Goal: Task Accomplishment & Management: Use online tool/utility

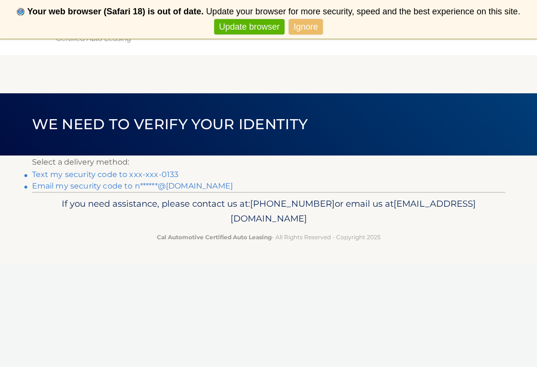
click at [165, 172] on link "Text my security code to xxx-xxx-0133" at bounding box center [105, 174] width 147 height 9
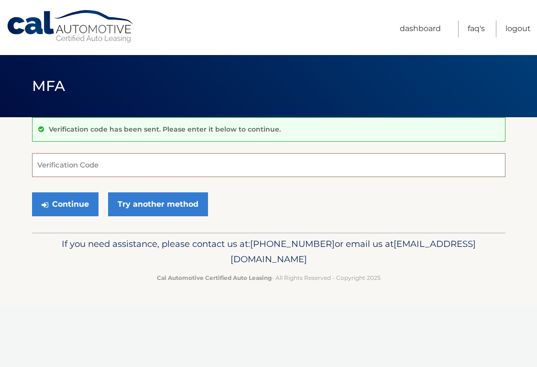
click at [156, 162] on input "Verification Code" at bounding box center [268, 165] width 473 height 24
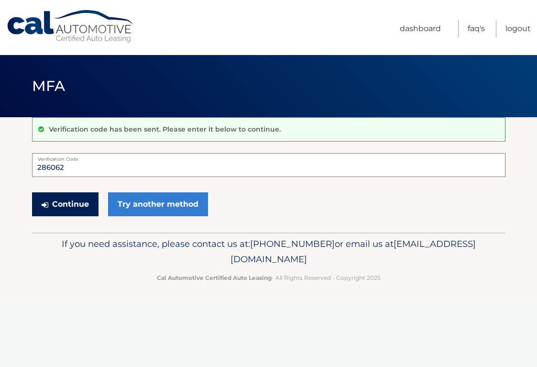
type input "286062"
click at [63, 209] on button "Continue" at bounding box center [65, 204] width 66 height 24
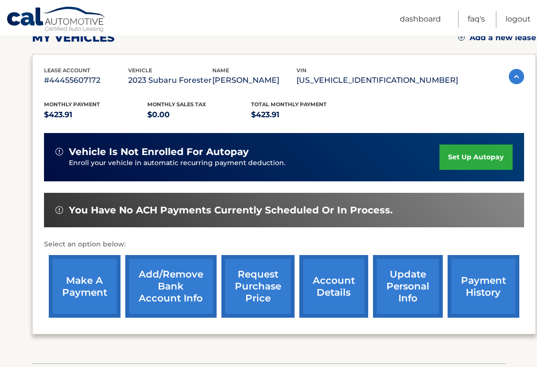
scroll to position [153, 0]
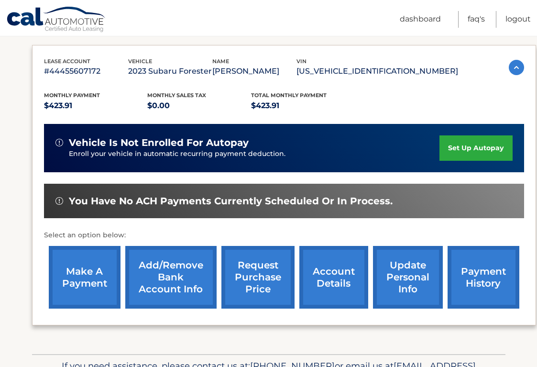
click at [95, 271] on link "make a payment" at bounding box center [85, 277] width 72 height 63
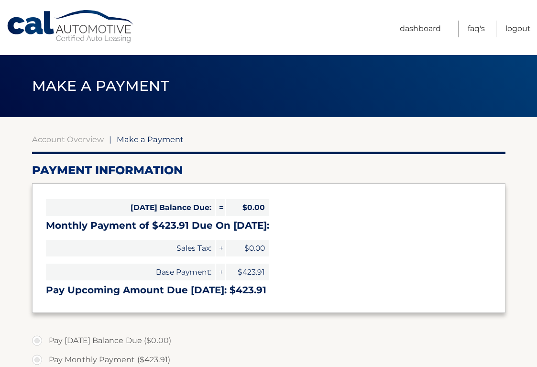
select select "ZWVlMmZmZDItZGMyOS00ZDdjLWI0YWUtYjhjMDRlODllNjU4"
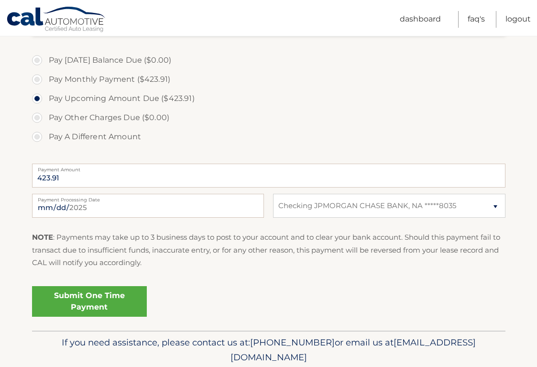
scroll to position [304, 0]
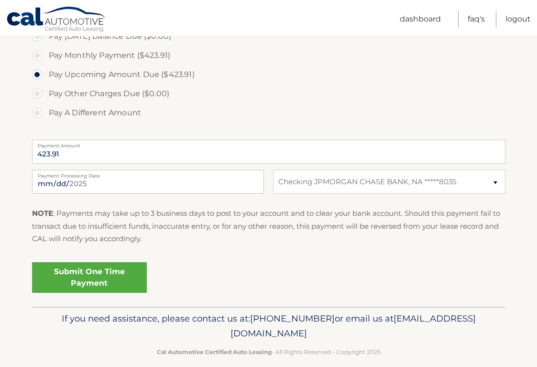
click at [94, 270] on link "Submit One Time Payment" at bounding box center [89, 277] width 115 height 31
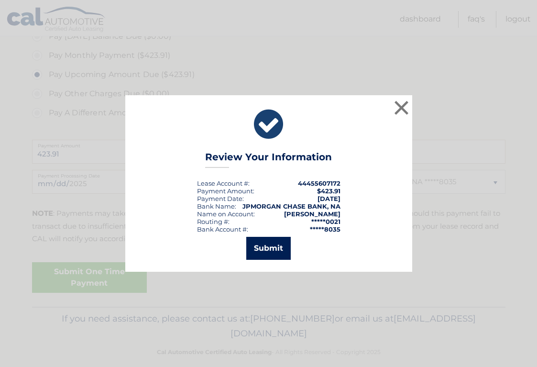
click at [272, 246] on button "Submit" at bounding box center [268, 248] width 44 height 23
